Goal: Information Seeking & Learning: Check status

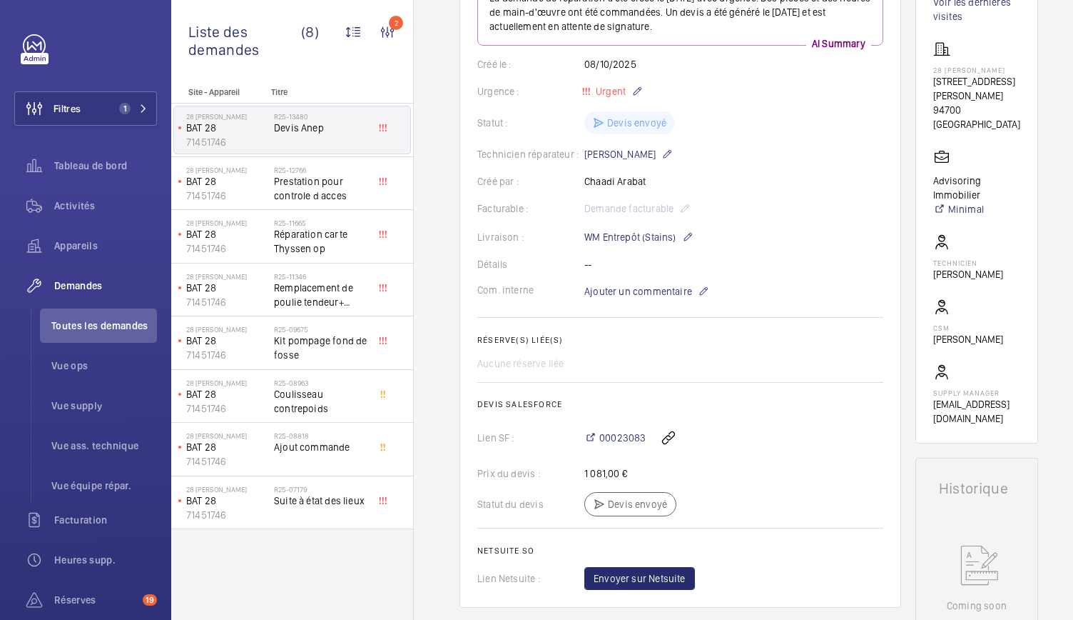
scroll to position [337, 0]
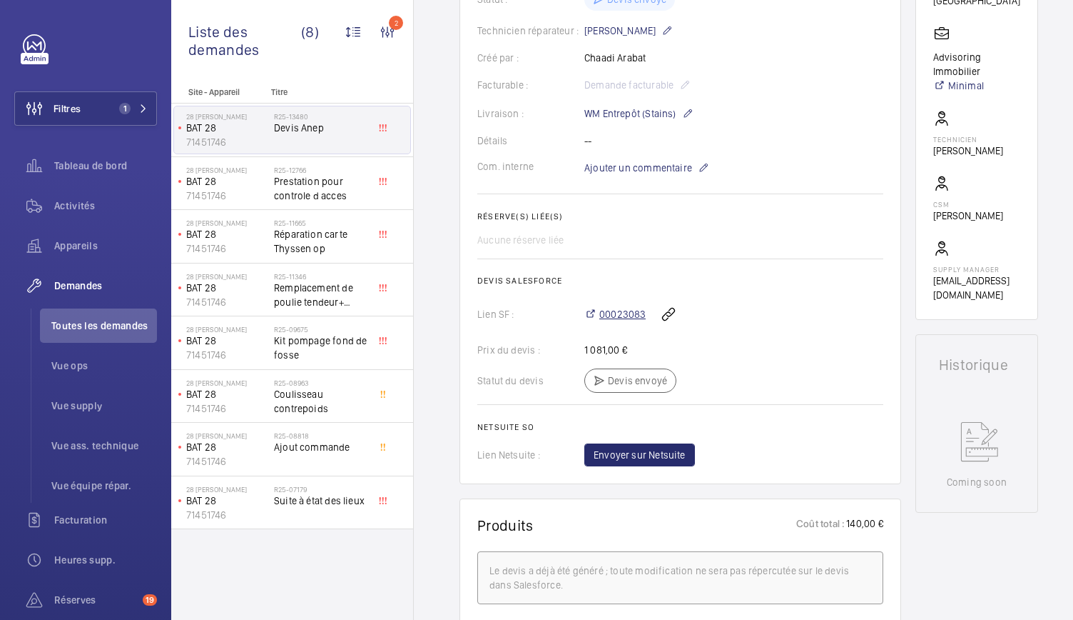
click at [626, 315] on span "00023083" at bounding box center [623, 314] width 46 height 14
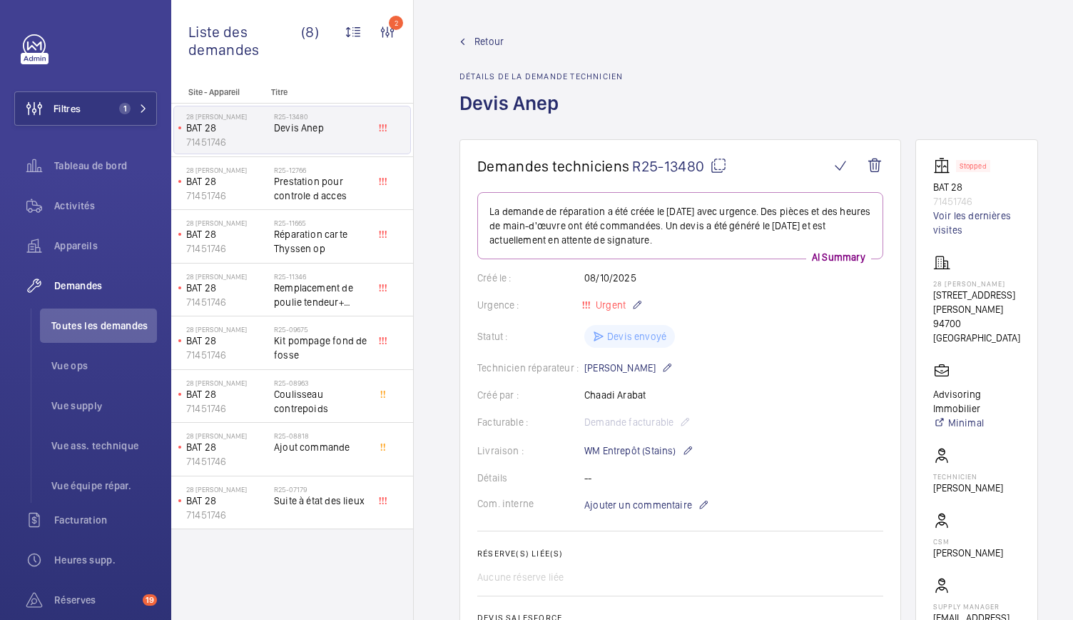
click at [716, 166] on mat-icon at bounding box center [718, 165] width 17 height 17
drag, startPoint x: 925, startPoint y: 183, endPoint x: 984, endPoint y: 198, distance: 60.2
click at [984, 198] on wm-front-card "Stopped BAT 28 71451746 Voir les dernières visites 28 Eugène Renault 28 Rue Eug…" at bounding box center [977, 397] width 123 height 517
copy div "BAT 28 71451746"
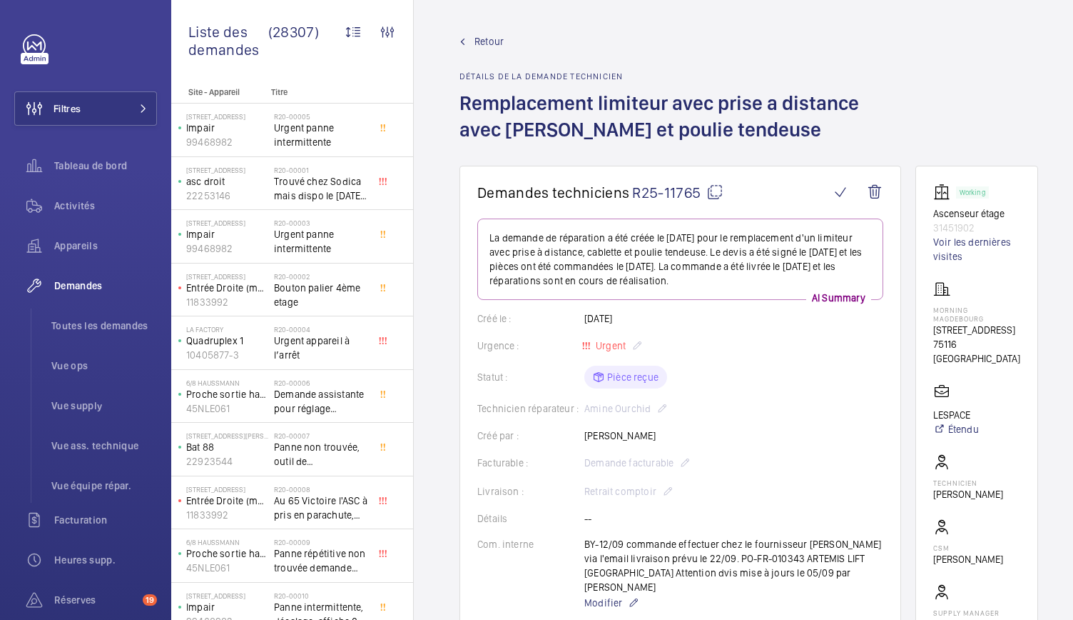
click at [714, 191] on mat-icon at bounding box center [715, 191] width 17 height 17
drag, startPoint x: 936, startPoint y: 208, endPoint x: 1002, endPoint y: 226, distance: 68.2
click at [1002, 226] on wm-front-card "Working Ascenseur étage 31451902 Voir les dernières visites Morning Magdebourg …" at bounding box center [977, 422] width 123 height 512
copy div "Ascenseur étage 31451902"
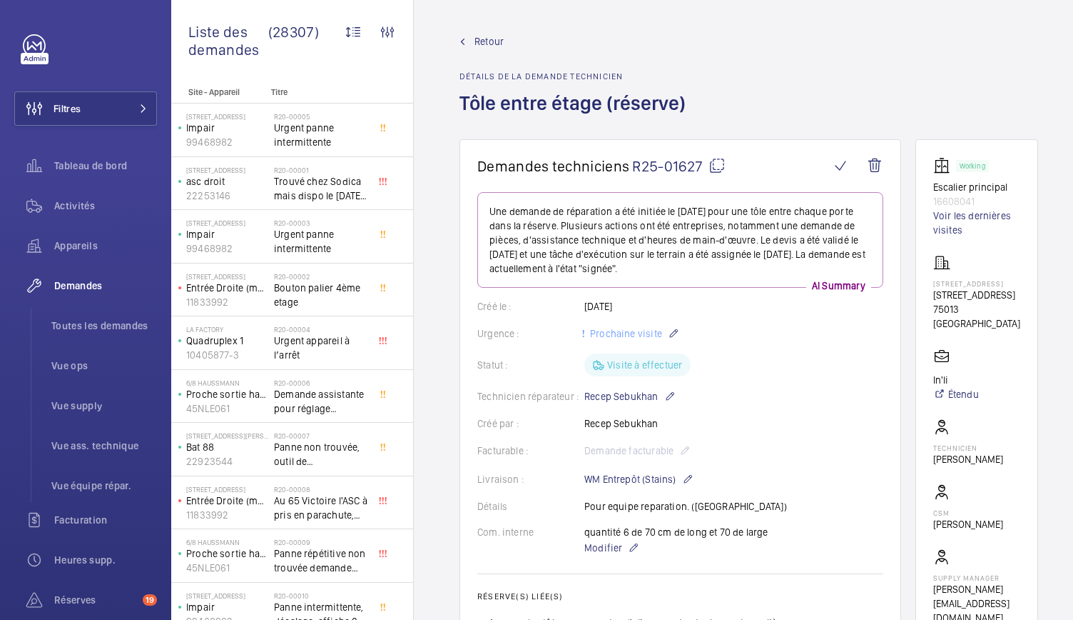
click at [712, 166] on mat-icon at bounding box center [717, 165] width 17 height 17
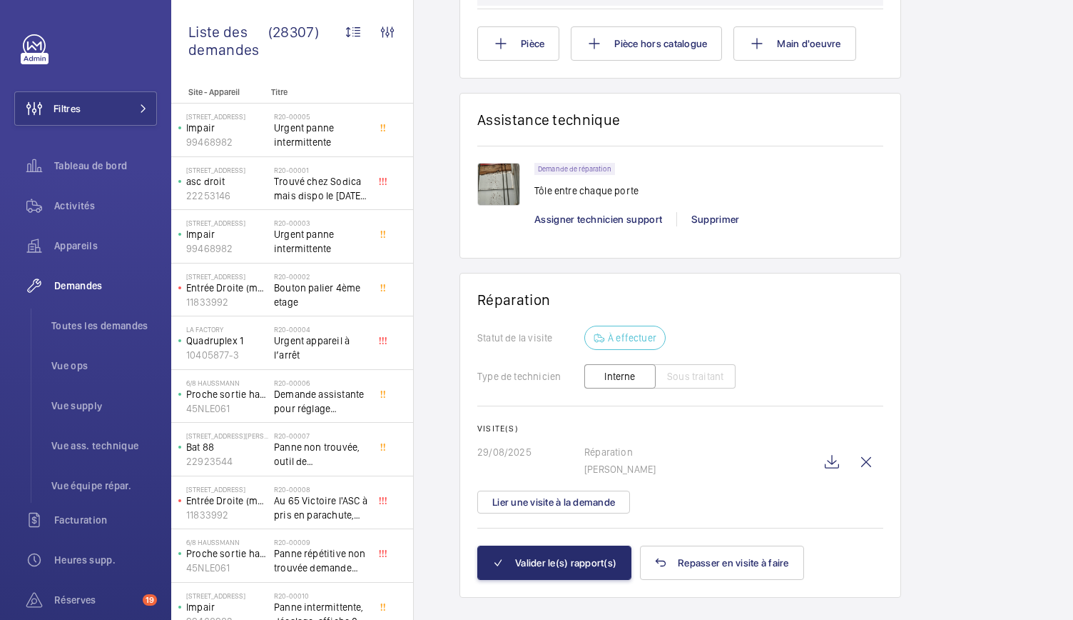
scroll to position [1045, 0]
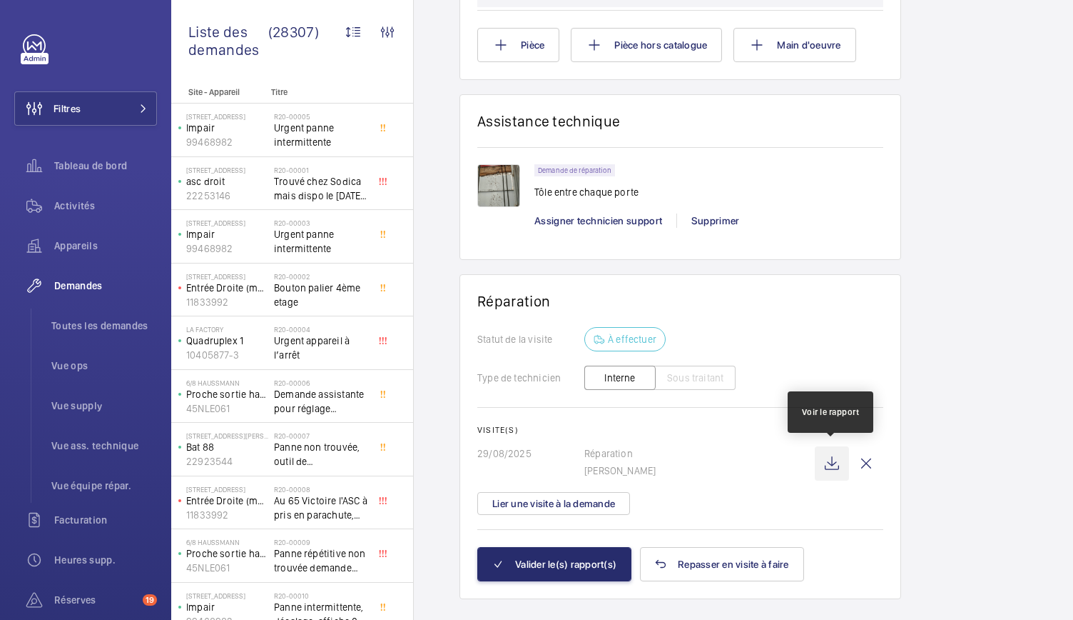
click at [827, 469] on wm-front-icon-button at bounding box center [832, 463] width 34 height 34
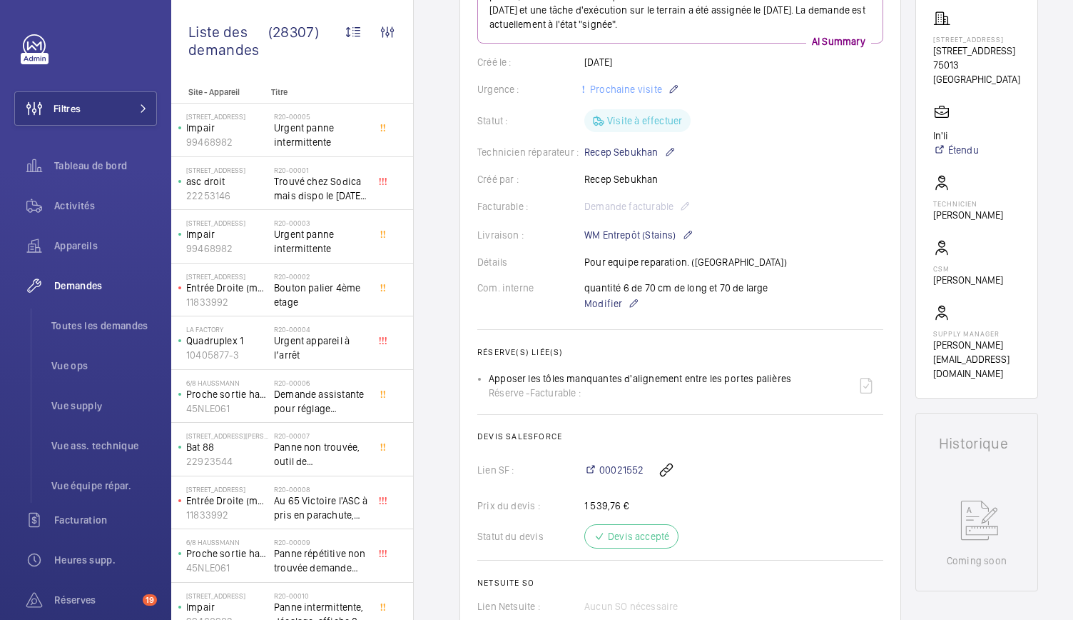
scroll to position [0, 0]
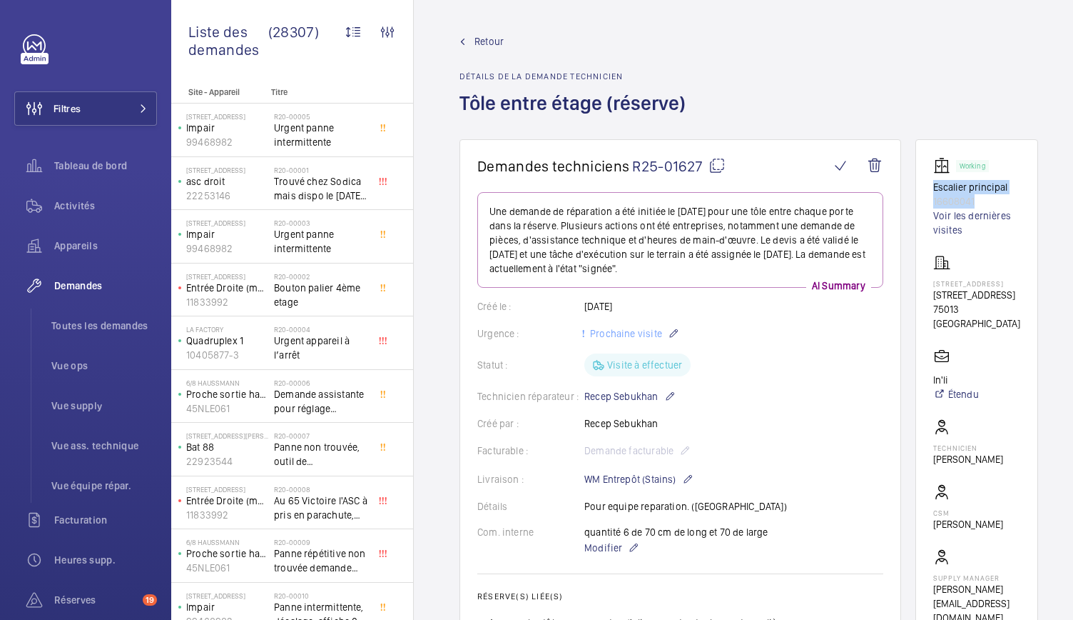
drag, startPoint x: 931, startPoint y: 187, endPoint x: 994, endPoint y: 205, distance: 65.3
click at [994, 205] on wm-front-card "Working Escalier principal 16608041 Voir les dernières visites 2418 - 89 RUE DE…" at bounding box center [977, 390] width 123 height 503
copy div "Escalier principal 16608041"
